Goal: Information Seeking & Learning: Learn about a topic

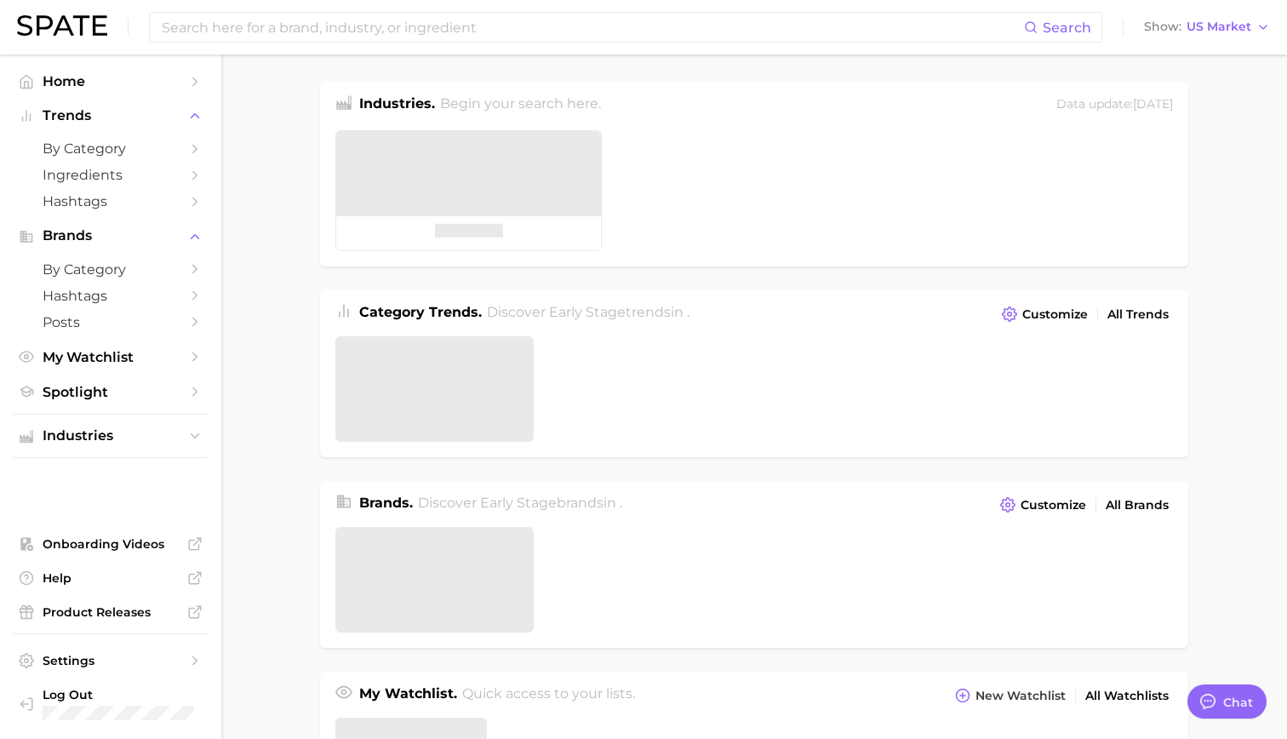
type textarea "x"
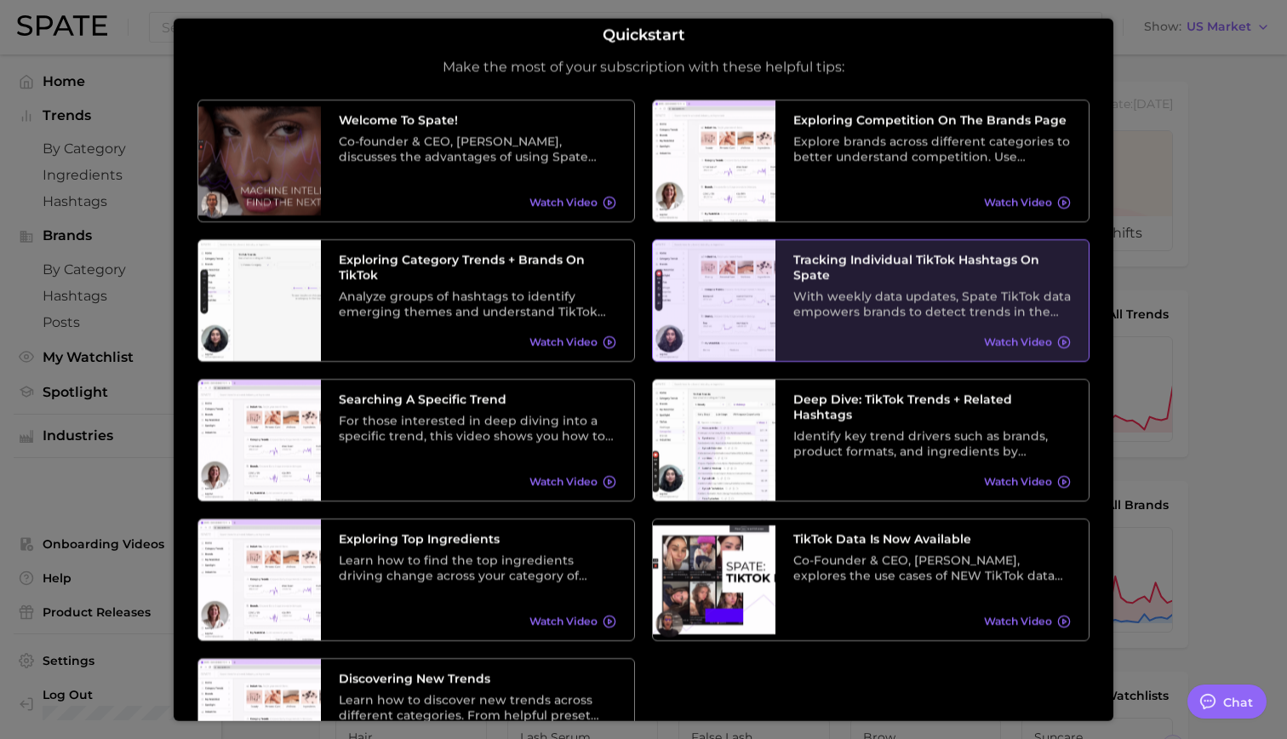
scroll to position [140, 0]
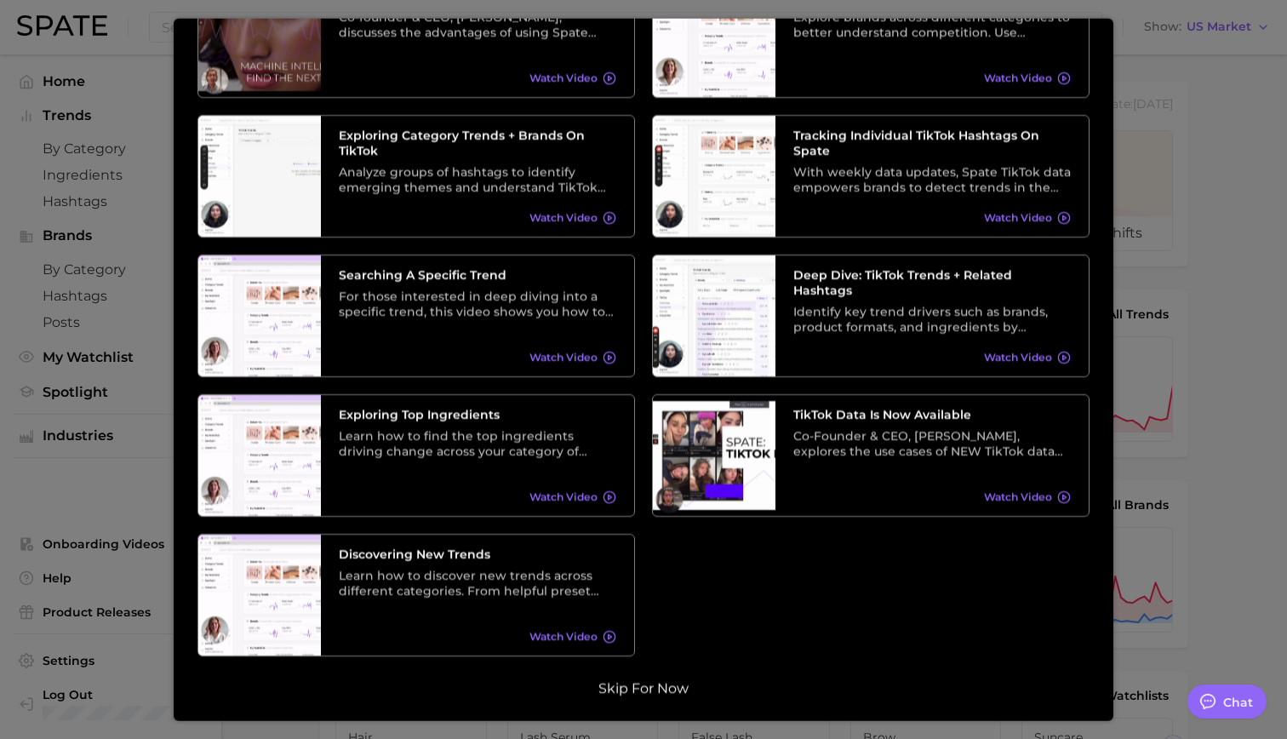
click at [665, 691] on button "Skip for now" at bounding box center [643, 687] width 100 height 17
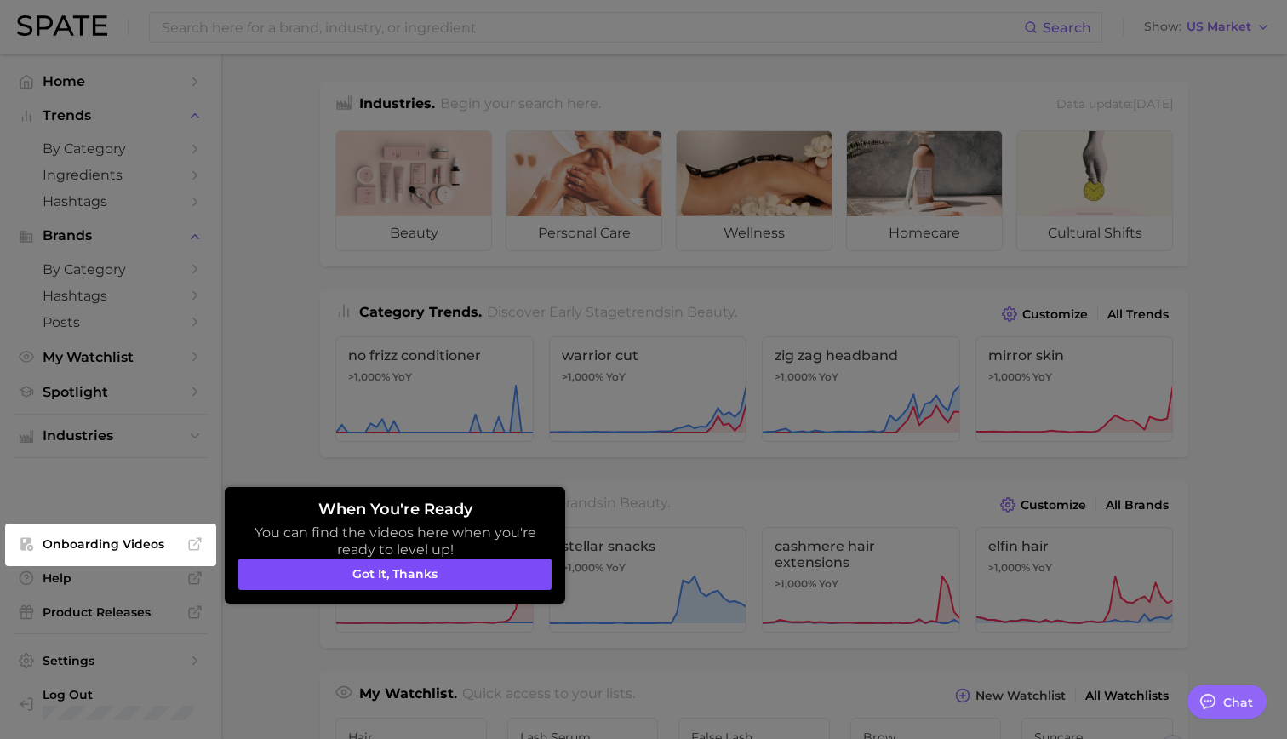
click at [434, 573] on button "Got it, thanks" at bounding box center [394, 574] width 313 height 32
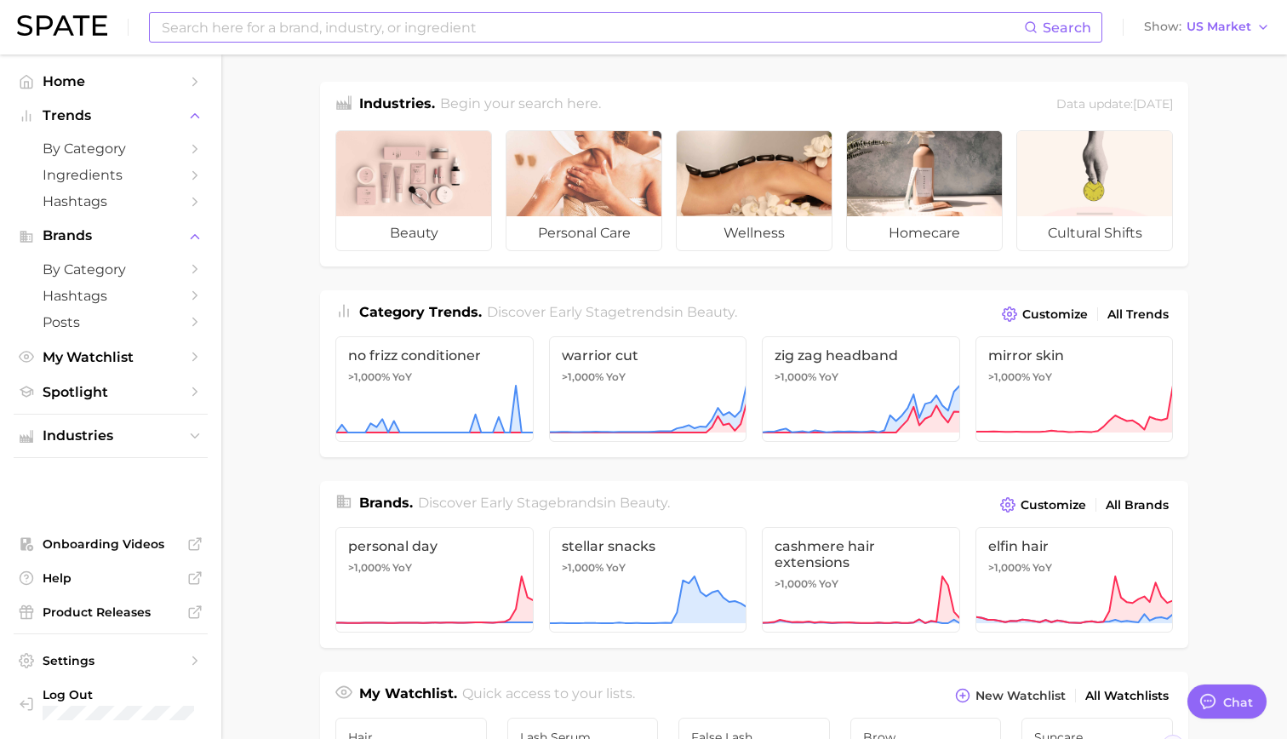
click at [252, 29] on input at bounding box center [592, 27] width 864 height 29
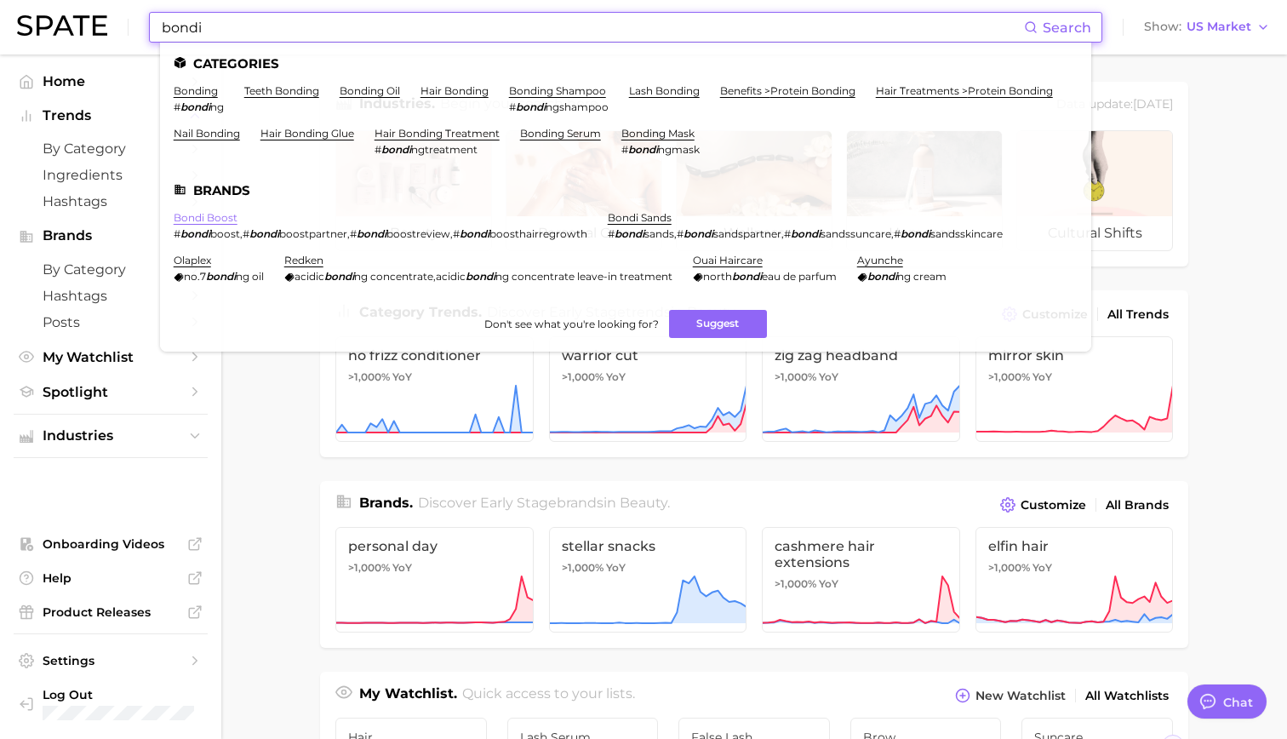
type input "bondi"
click at [210, 213] on link "bondi boost" at bounding box center [206, 217] width 64 height 13
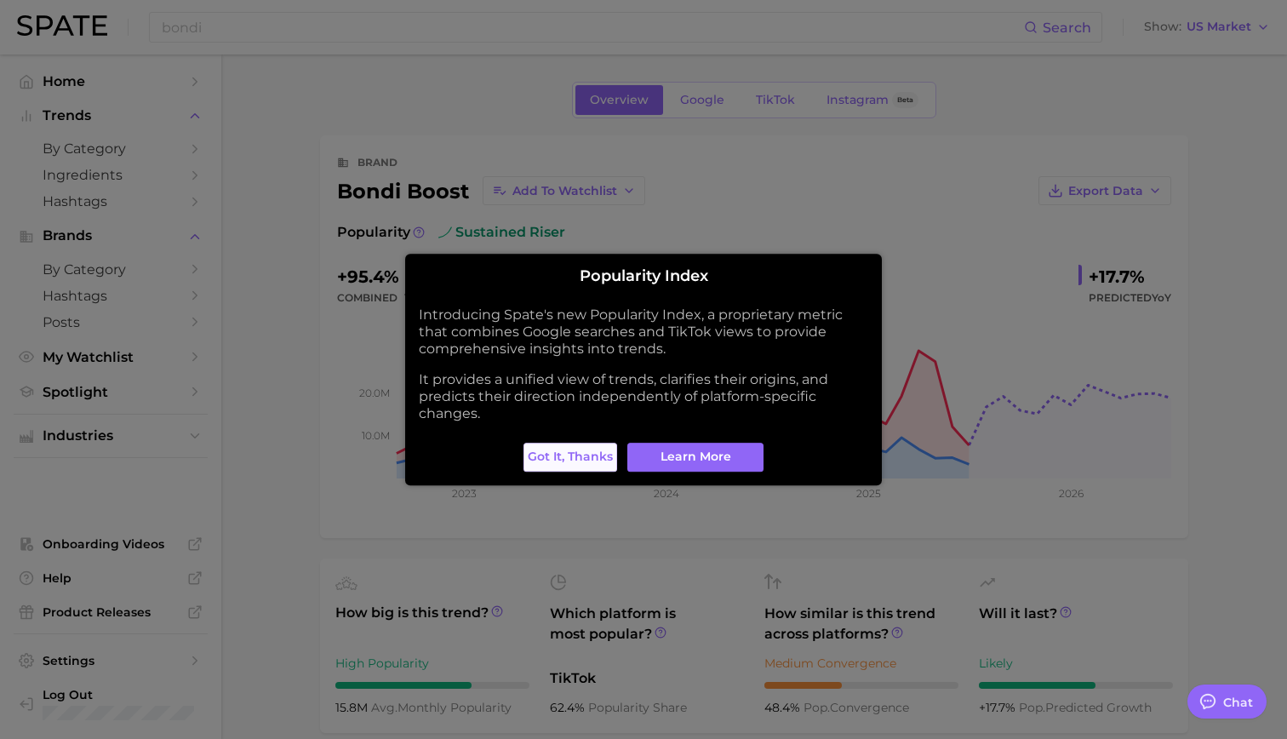
click at [568, 452] on span "Got it, thanks" at bounding box center [570, 456] width 85 height 14
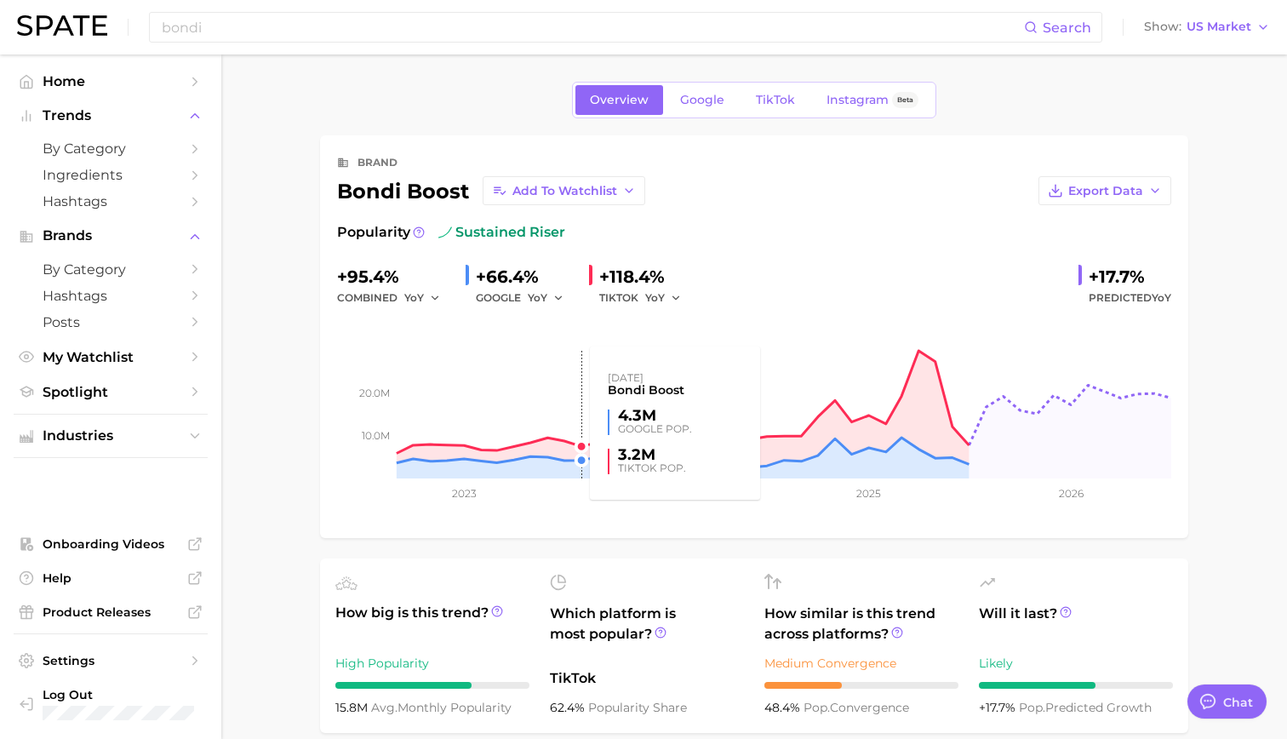
type textarea "x"
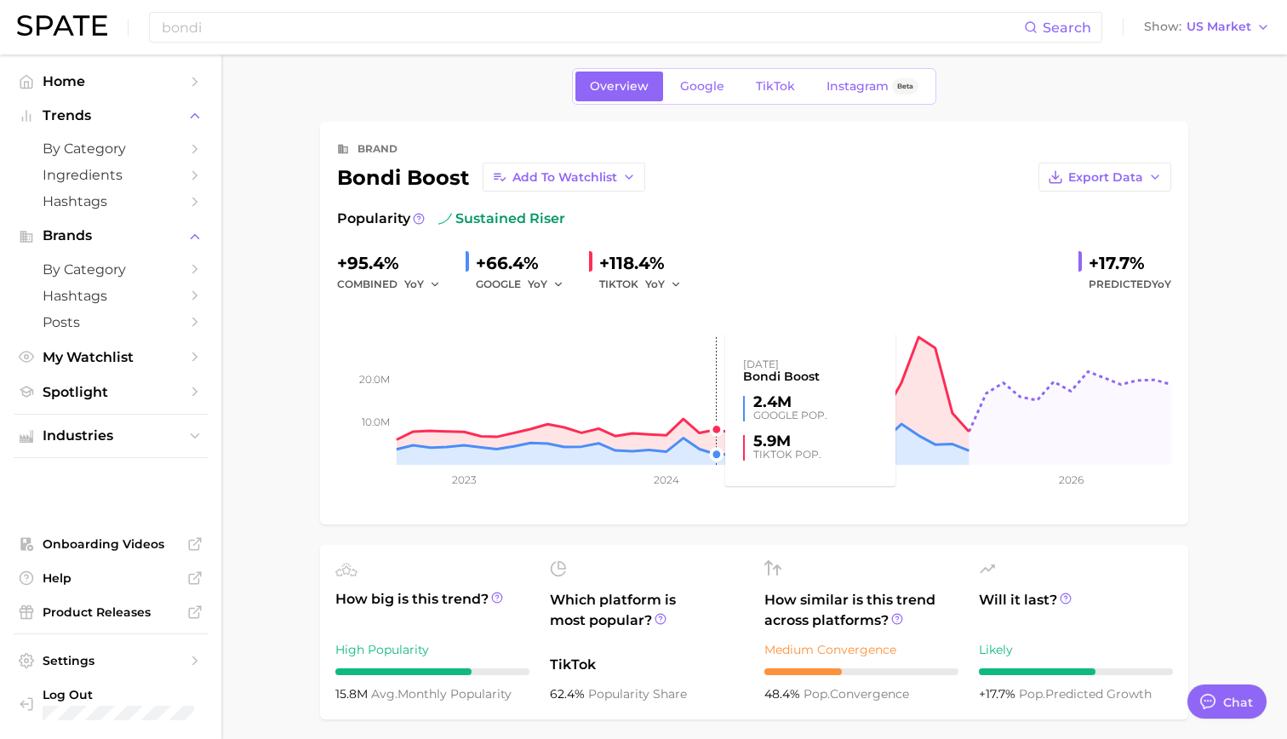
scroll to position [15, 0]
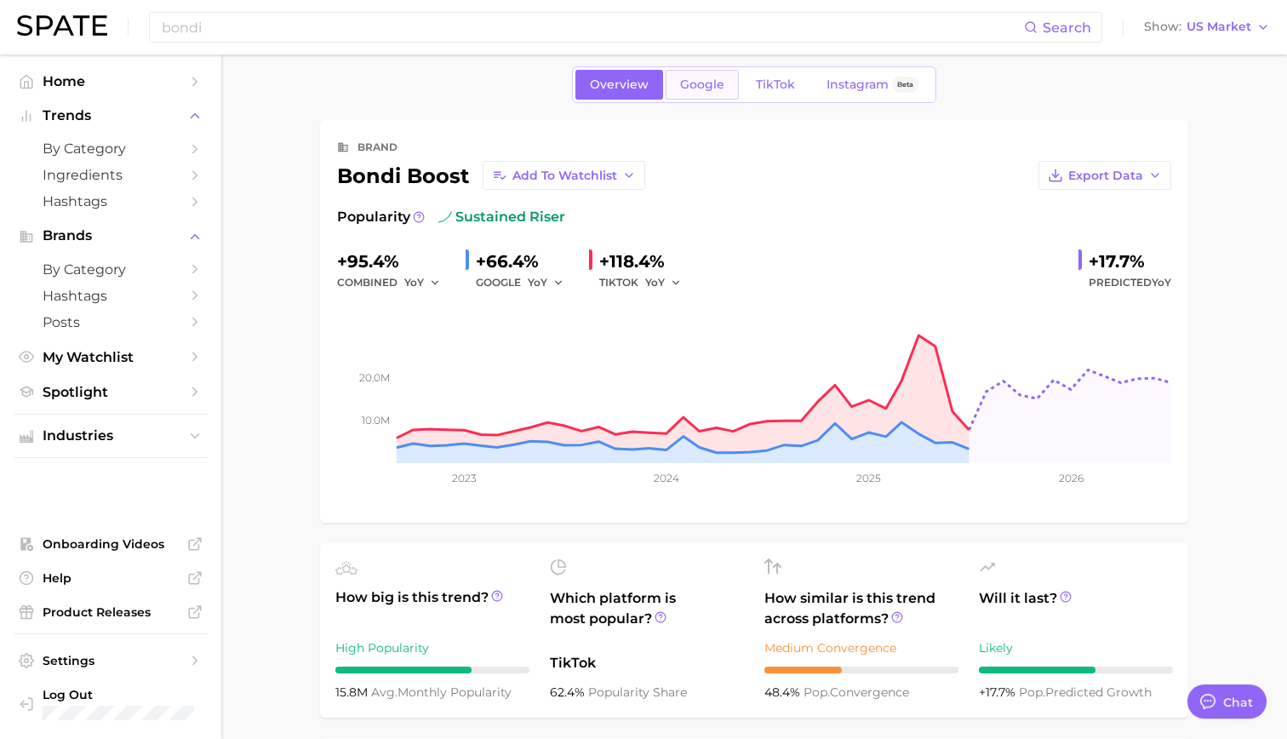
click at [674, 94] on link "Google" at bounding box center [702, 85] width 73 height 30
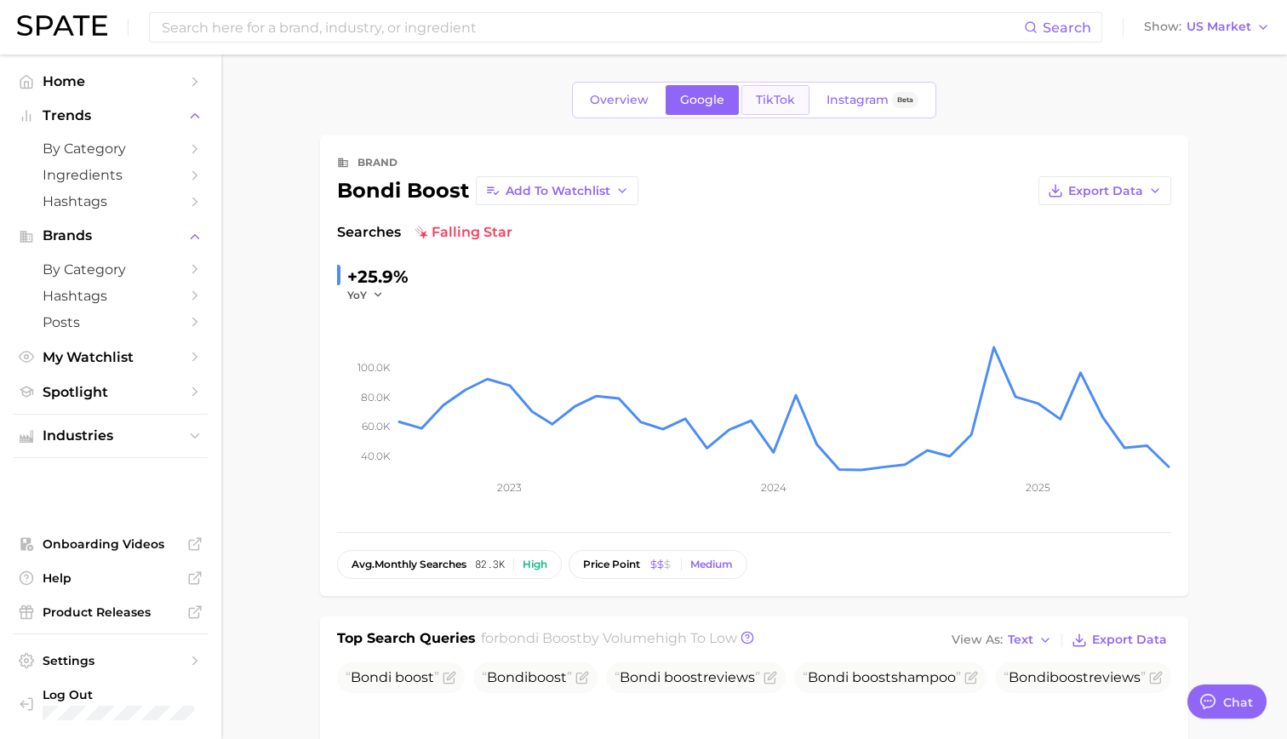
click at [751, 108] on link "TikTok" at bounding box center [775, 100] width 68 height 30
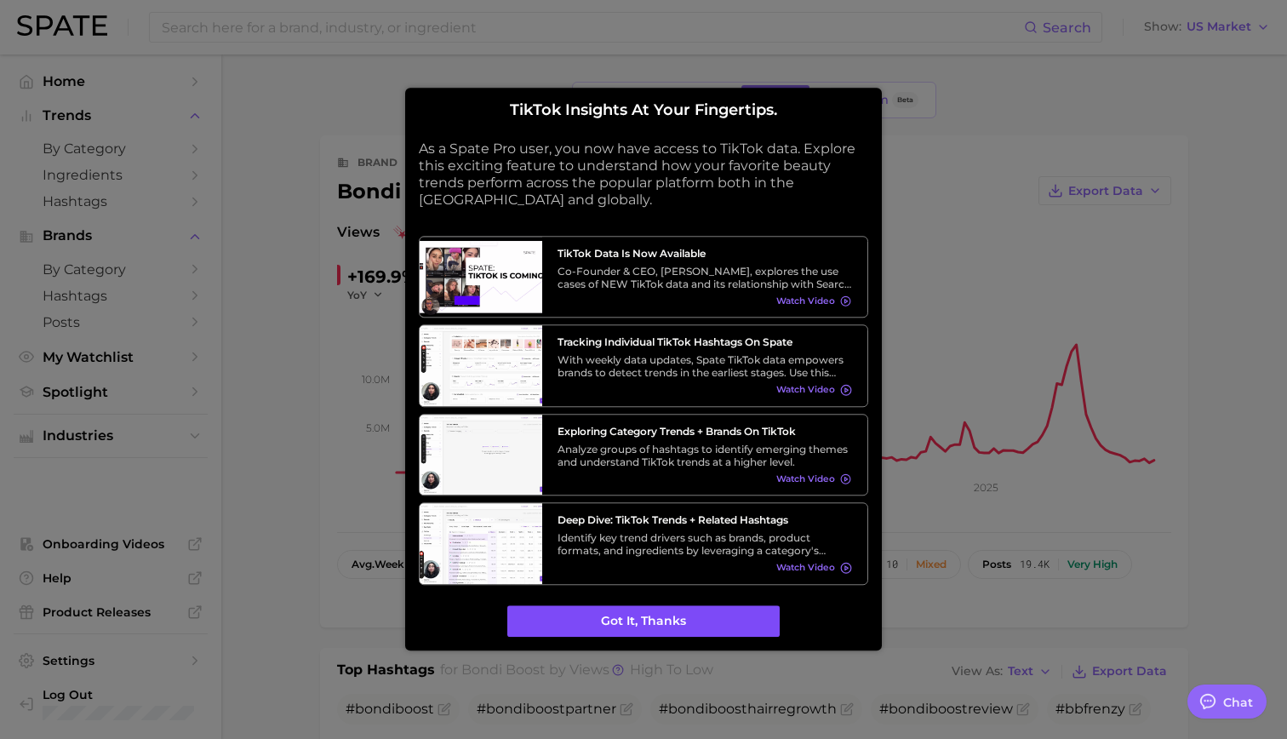
click at [670, 626] on button "Got it, thanks" at bounding box center [643, 621] width 272 height 32
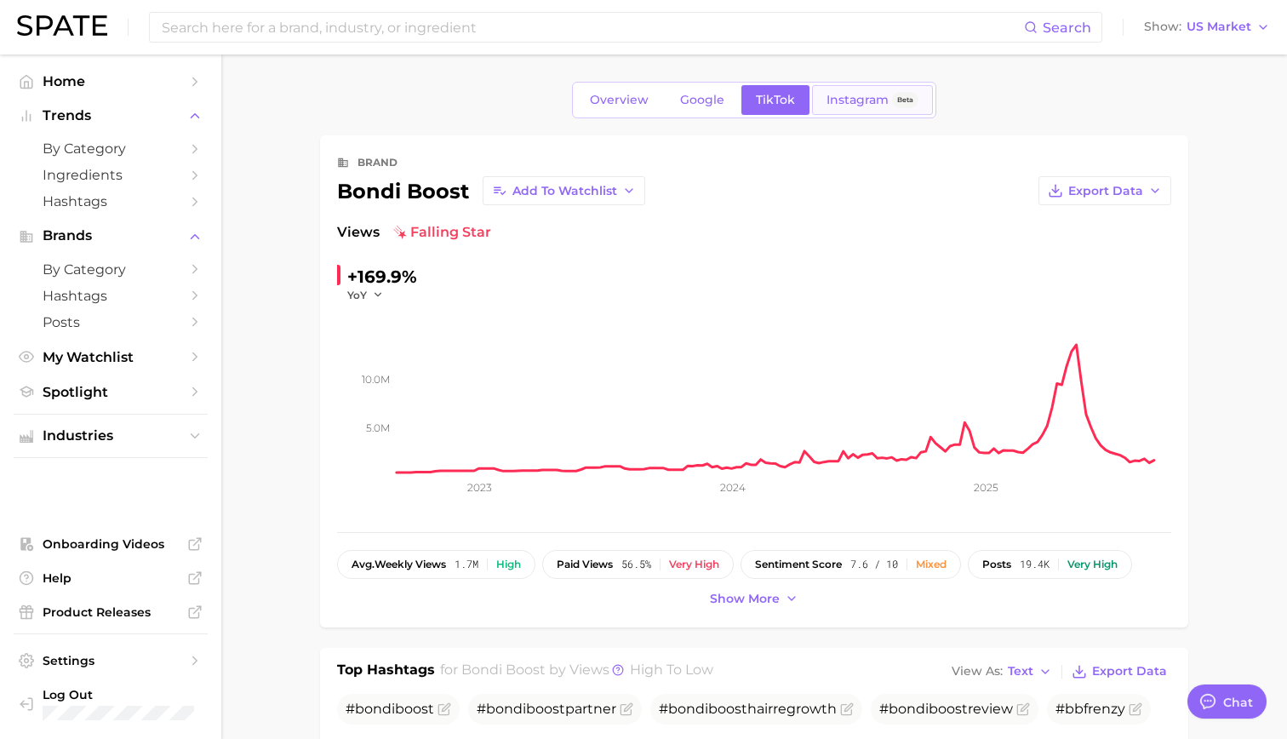
click at [864, 99] on span "Instagram" at bounding box center [857, 100] width 62 height 14
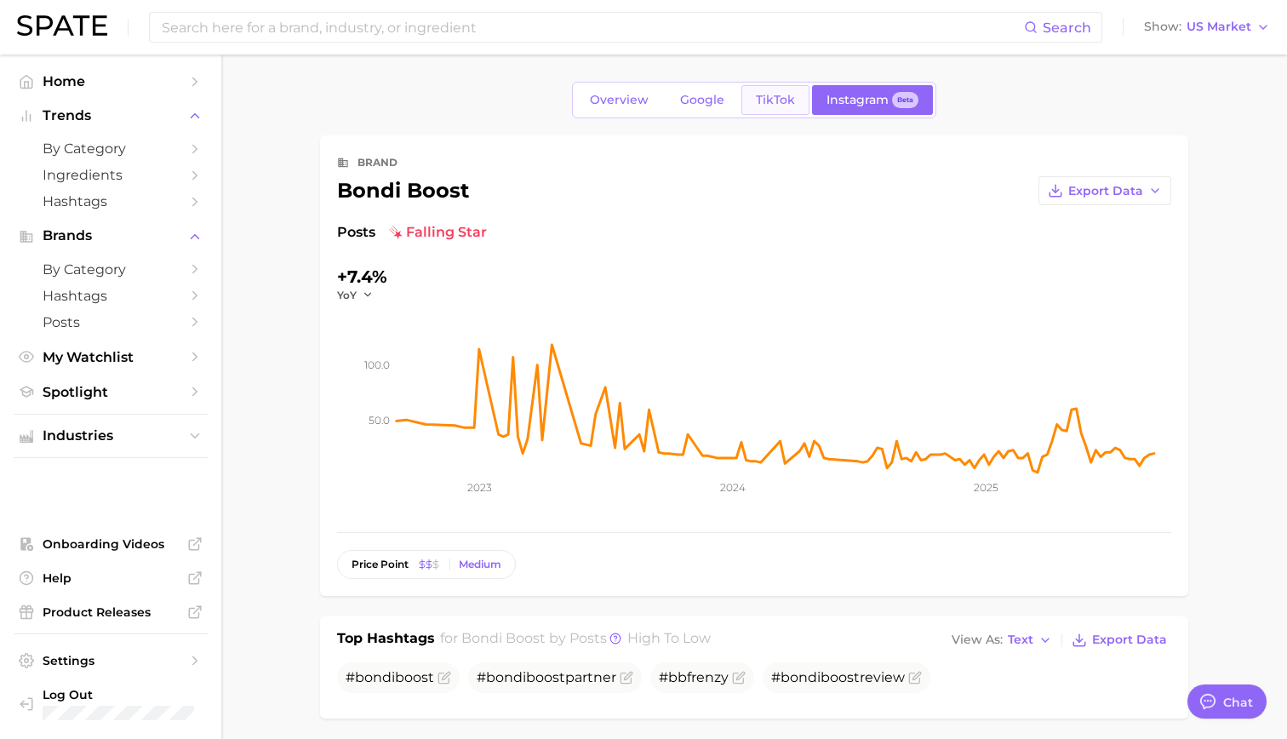
click at [768, 100] on span "TikTok" at bounding box center [775, 100] width 39 height 14
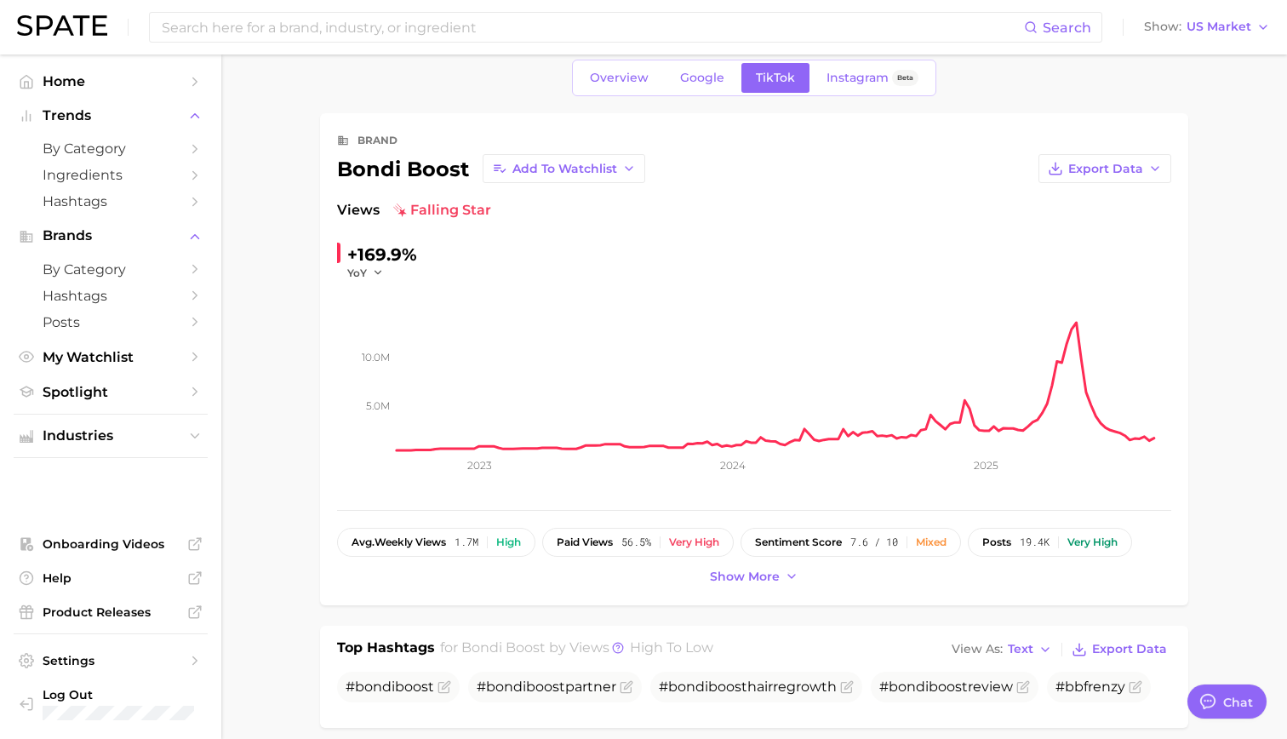
scroll to position [20, 0]
click at [706, 77] on span "Google" at bounding box center [702, 79] width 44 height 14
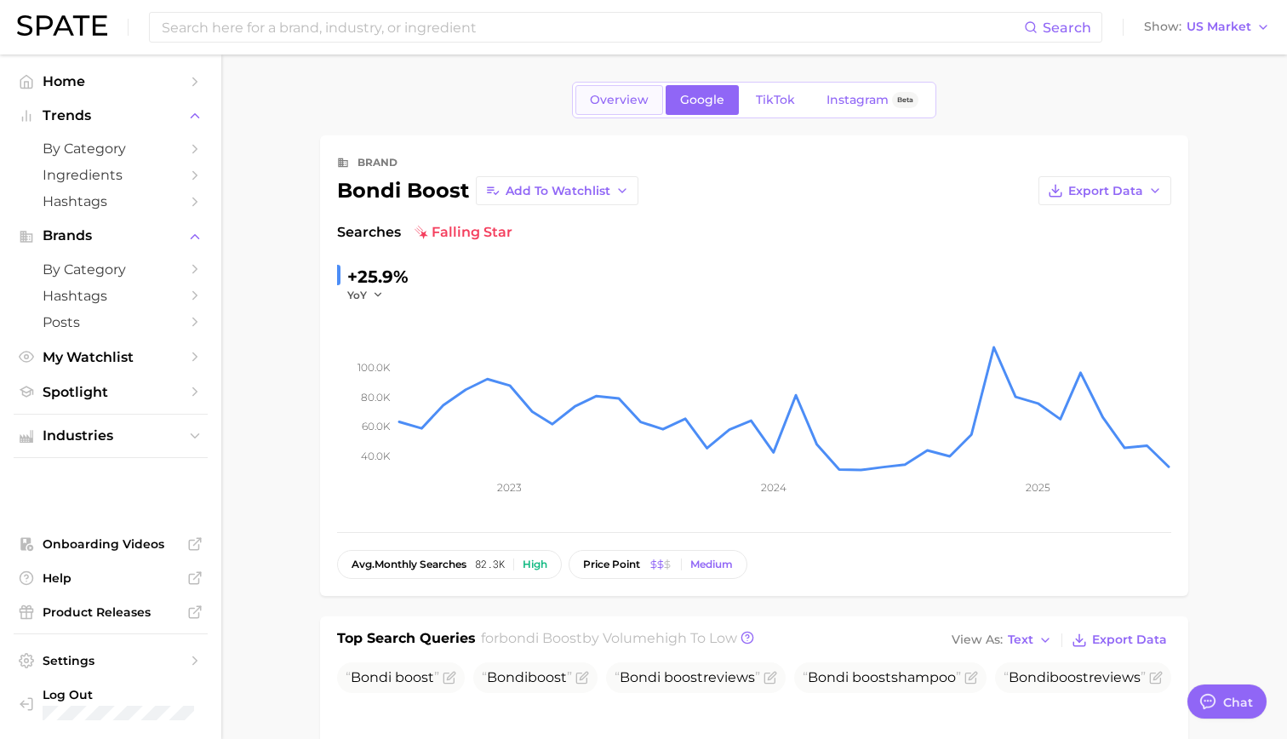
click at [613, 94] on span "Overview" at bounding box center [619, 100] width 59 height 14
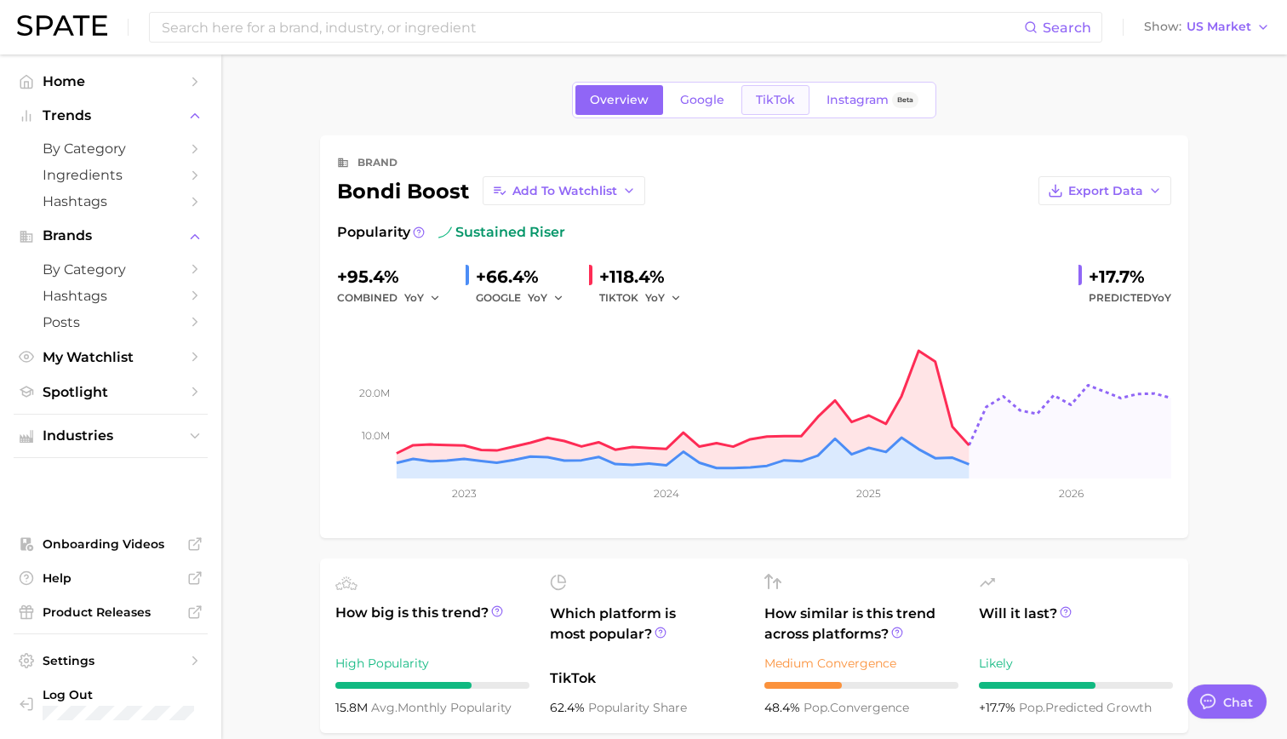
click at [790, 97] on span "TikTok" at bounding box center [775, 100] width 39 height 14
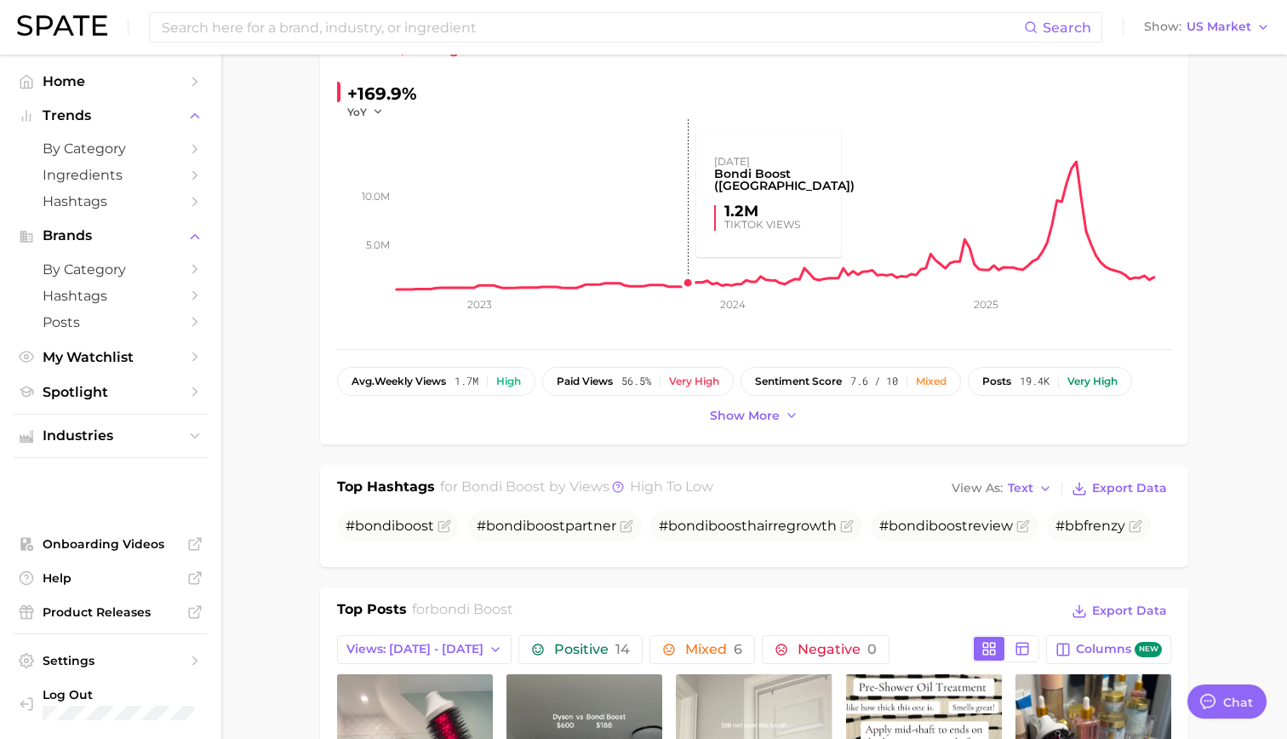
scroll to position [182, 0]
click at [729, 413] on span "Show more" at bounding box center [745, 416] width 70 height 14
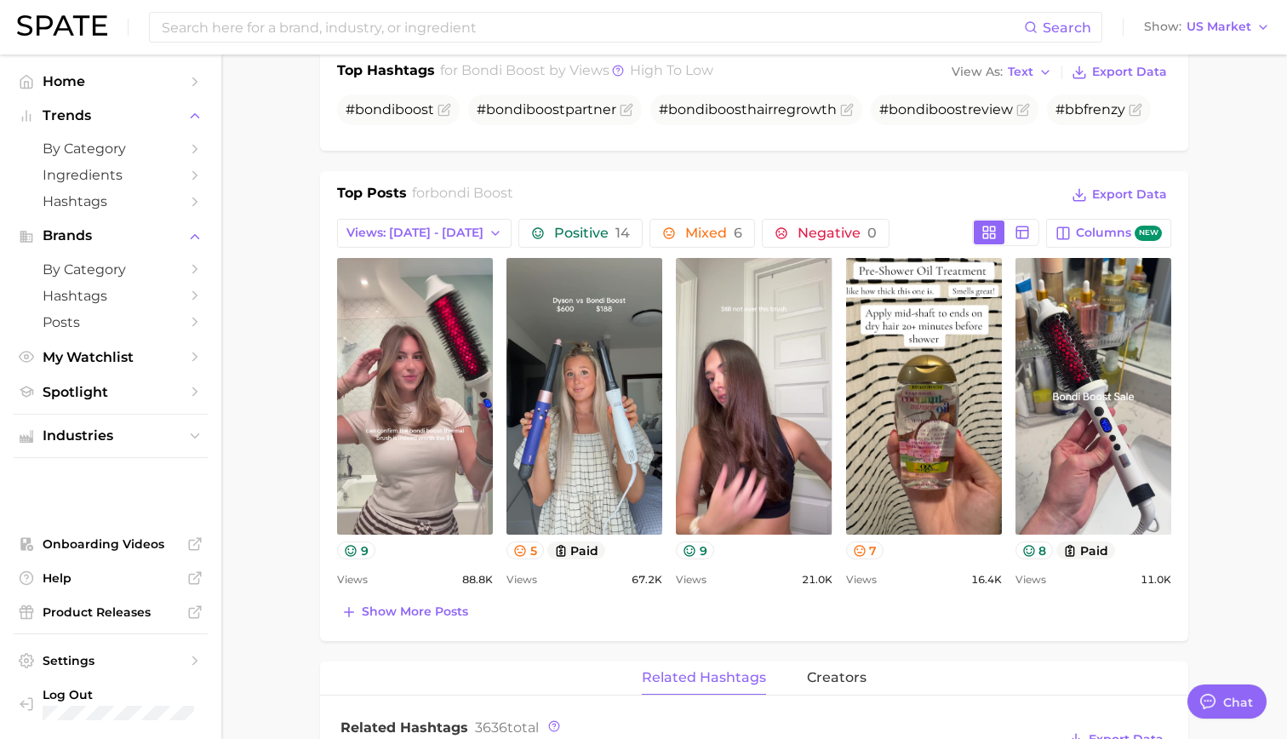
scroll to position [645, 0]
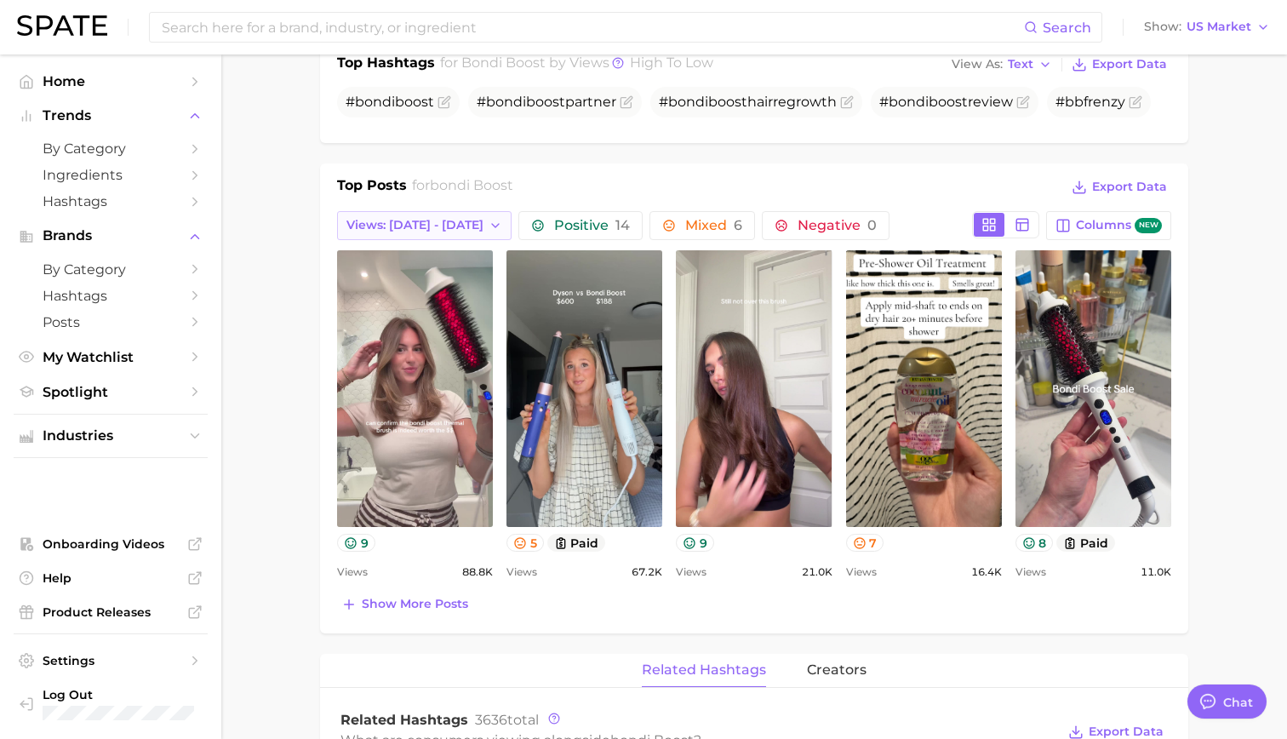
click at [431, 220] on span "Views: [DATE] - [DATE]" at bounding box center [414, 225] width 137 height 14
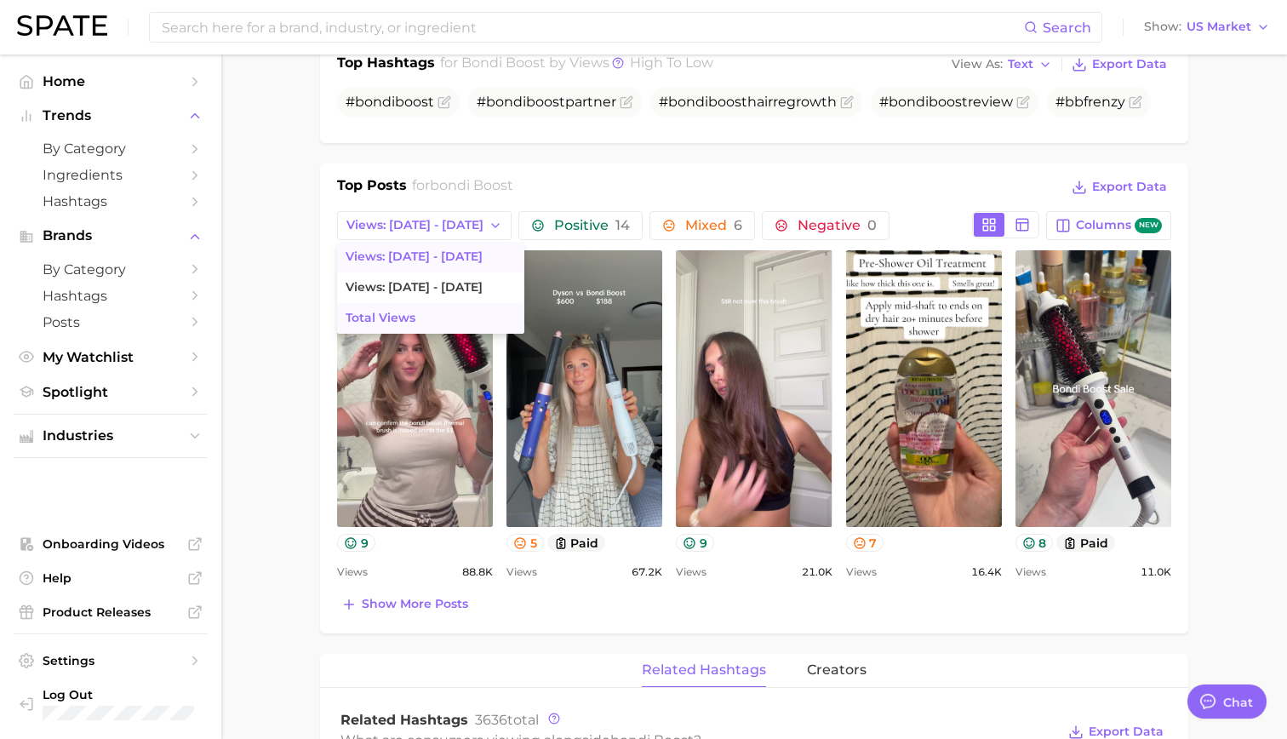
click at [407, 314] on span "Total Views" at bounding box center [381, 318] width 70 height 14
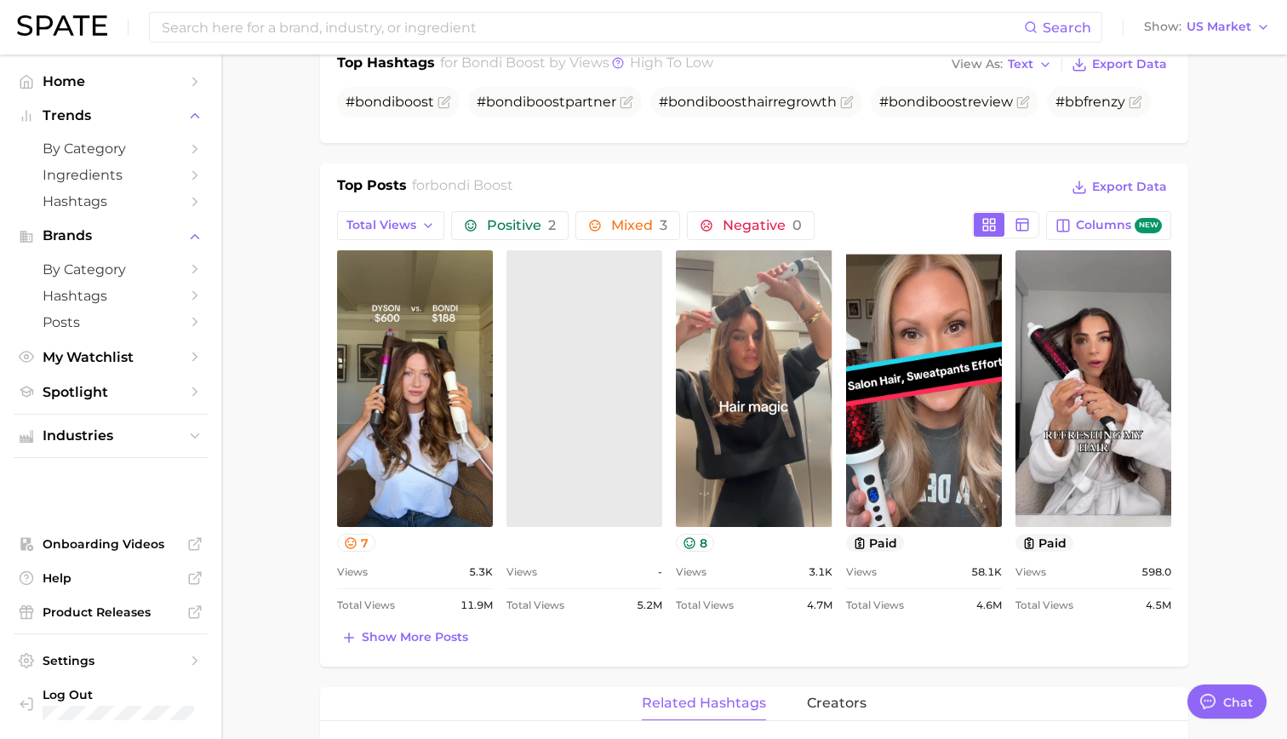
scroll to position [0, 0]
click at [379, 643] on span "Show more posts" at bounding box center [415, 637] width 106 height 14
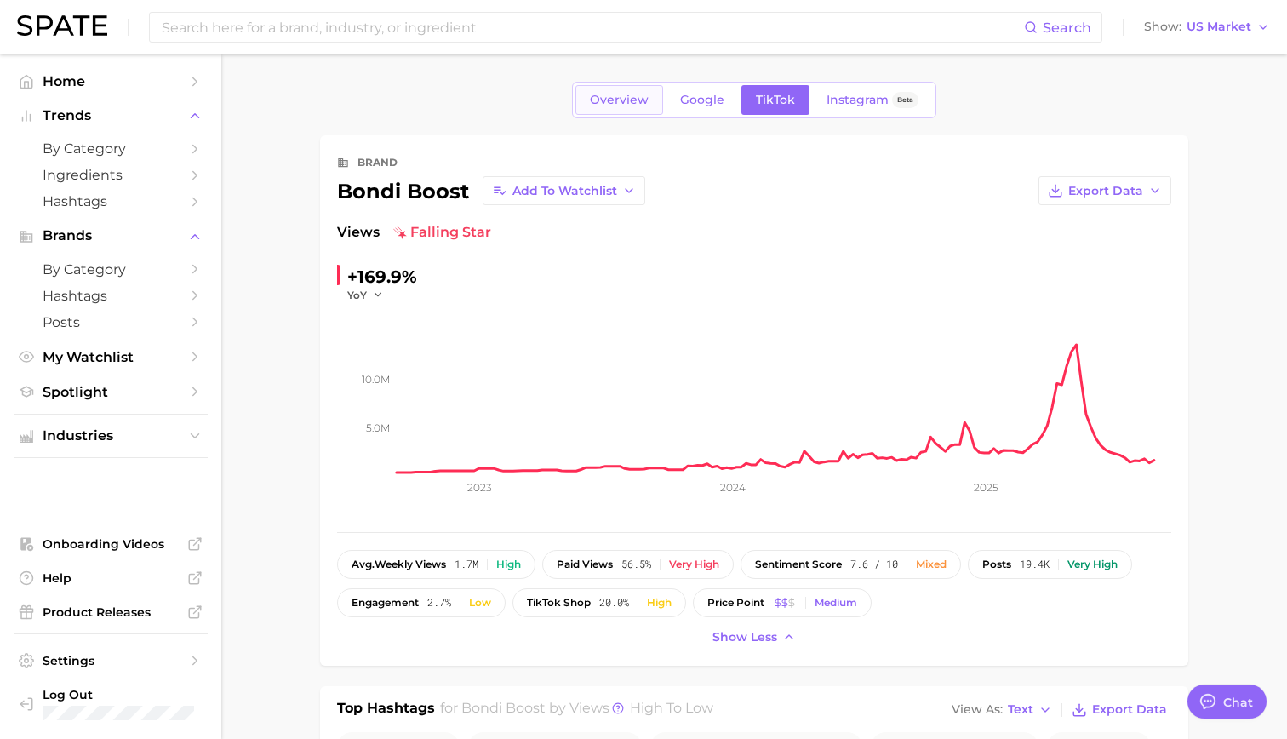
click at [629, 94] on span "Overview" at bounding box center [619, 100] width 59 height 14
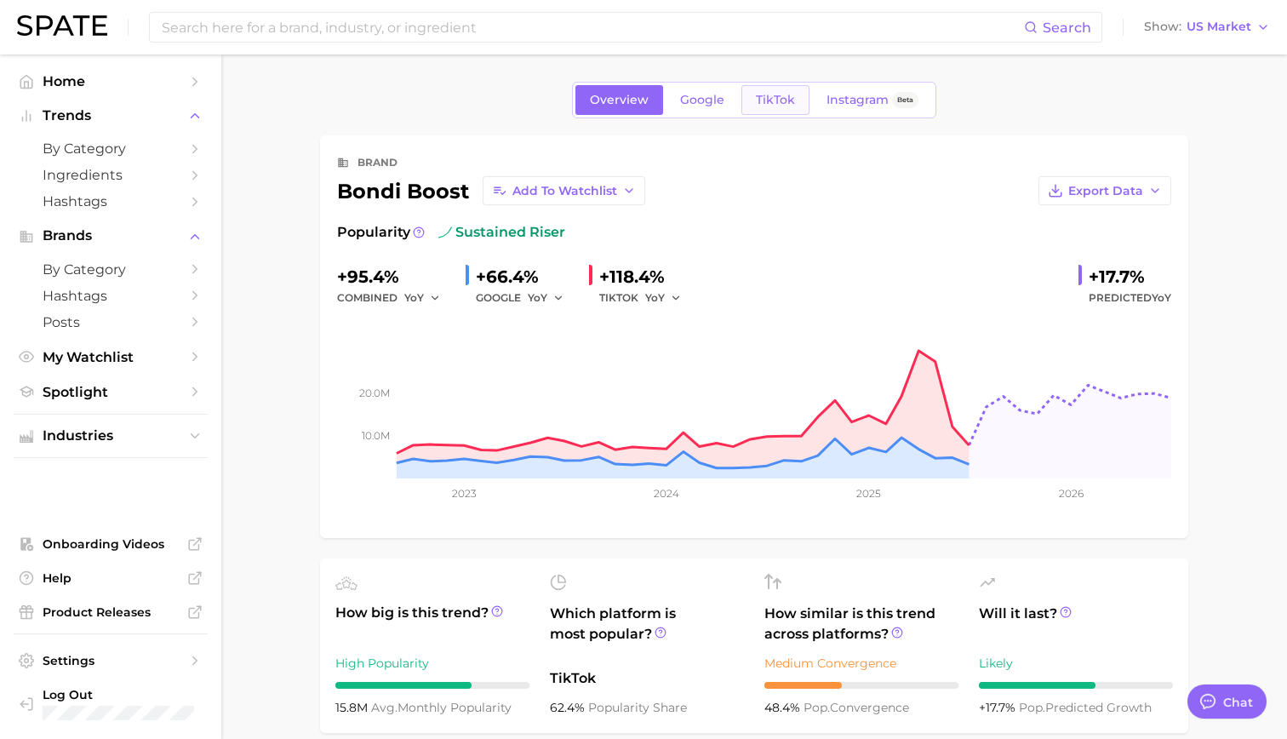
click at [747, 103] on link "TikTok" at bounding box center [775, 100] width 68 height 30
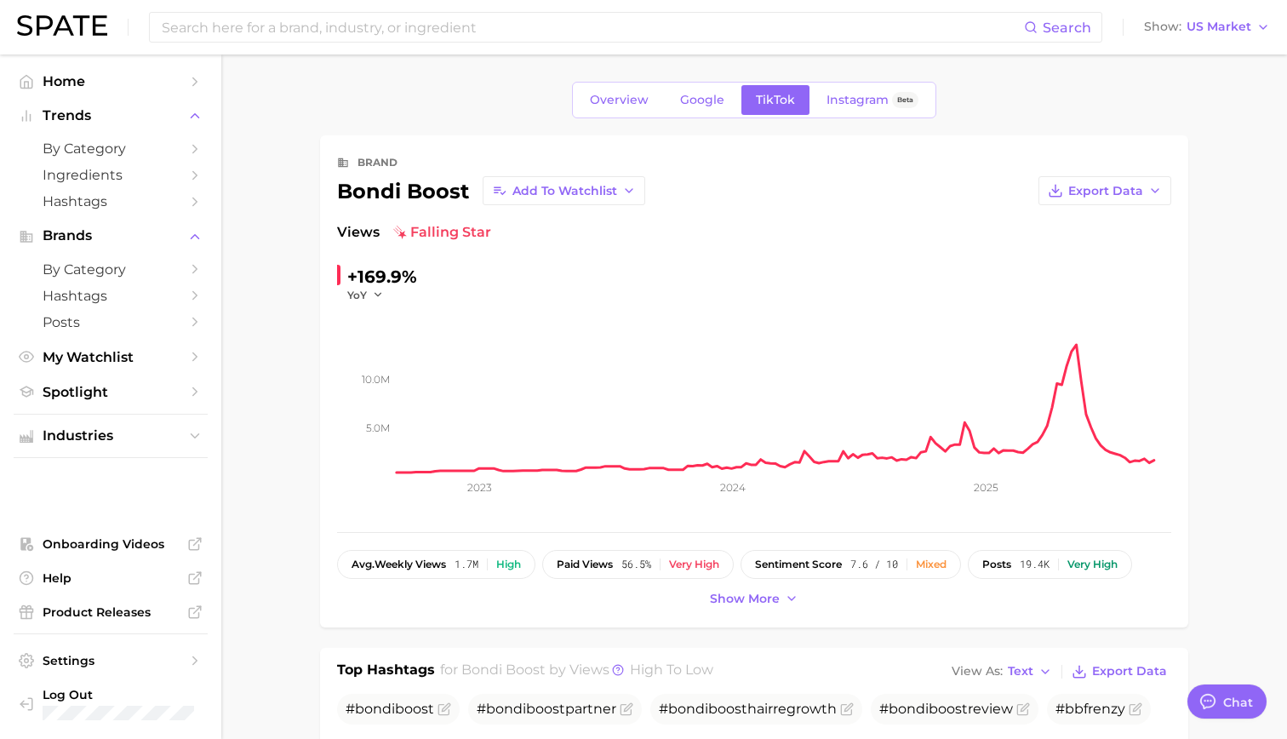
click at [350, 220] on div "brand bondi boost Add to Watchlist Export Data Views falling star +169.9% YoY 5…" at bounding box center [754, 381] width 834 height 458
click at [353, 225] on span "Views" at bounding box center [358, 232] width 43 height 20
click at [774, 591] on button "Show more" at bounding box center [754, 598] width 97 height 23
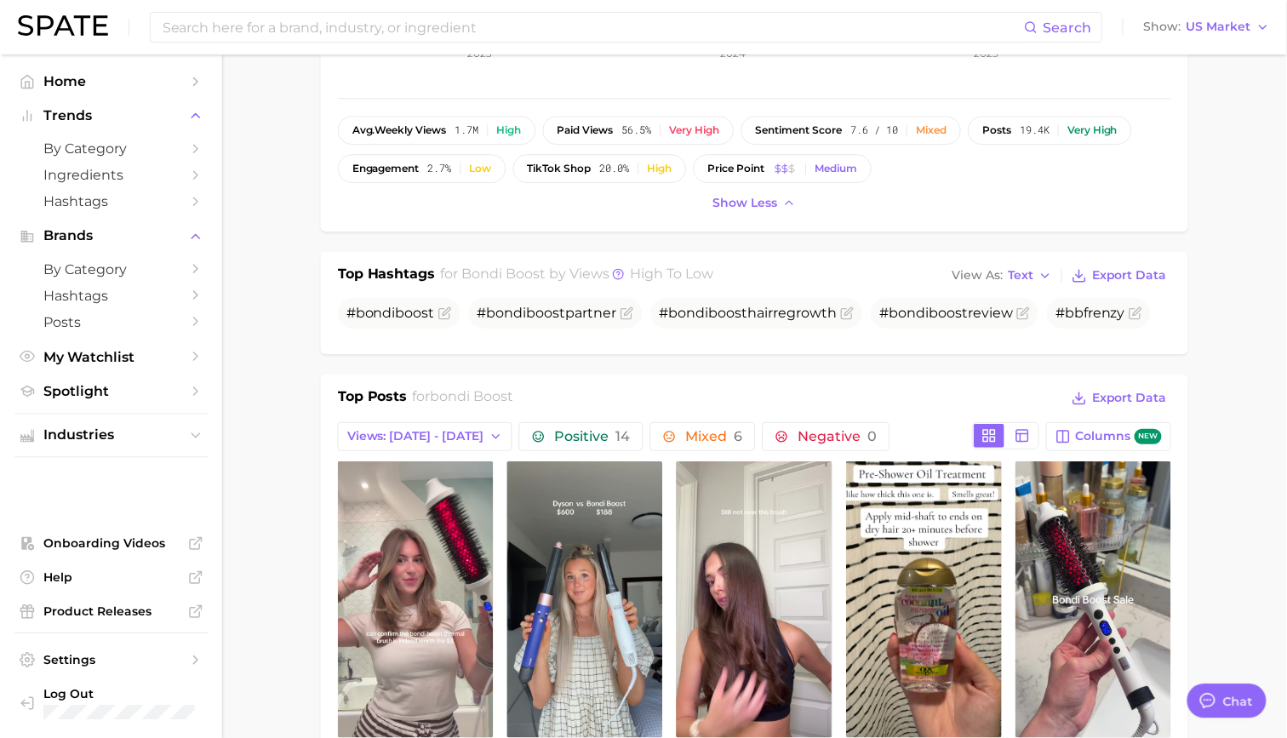
scroll to position [432, 0]
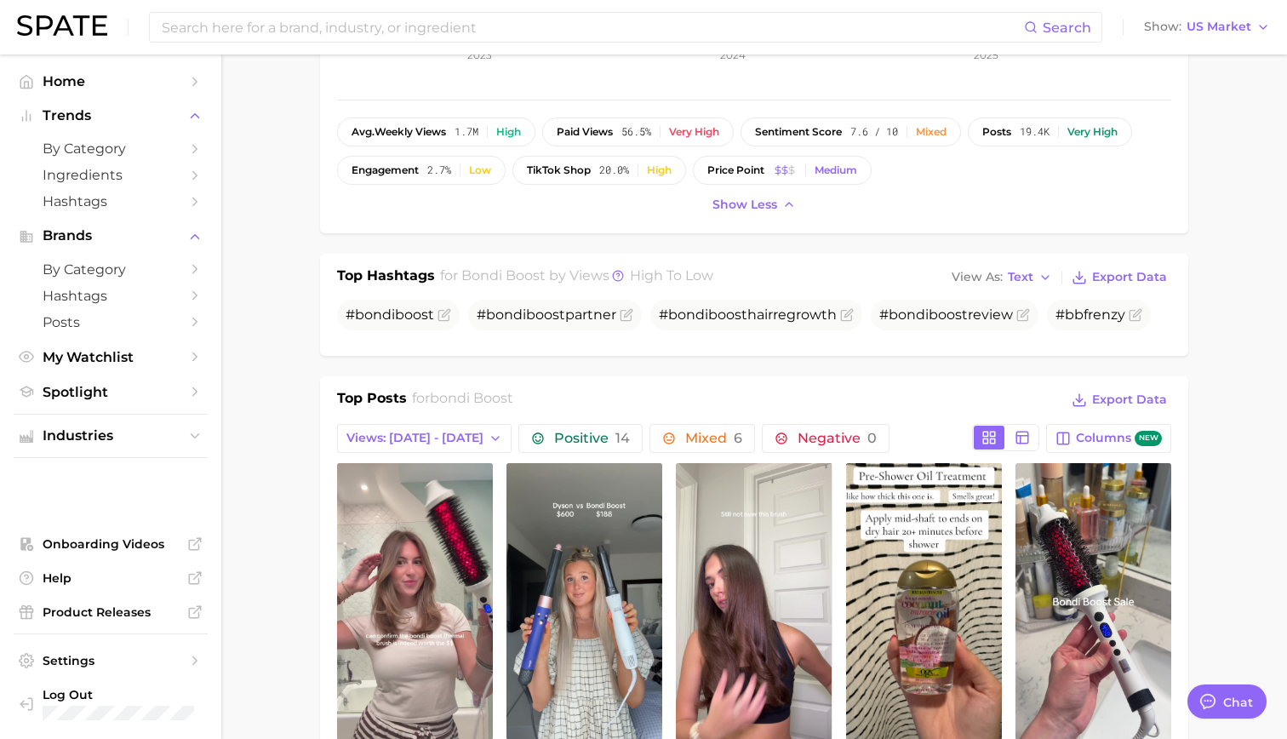
type textarea "x"
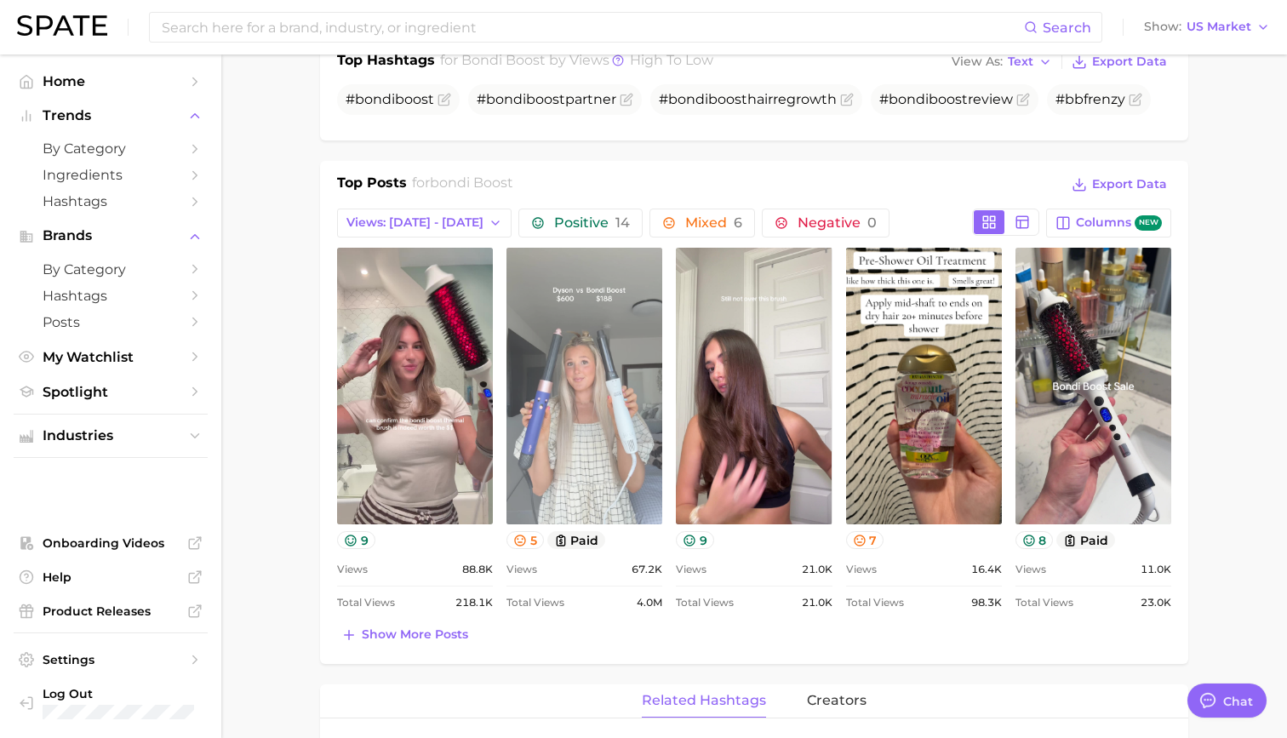
scroll to position [651, 0]
